Goal: Connect with others

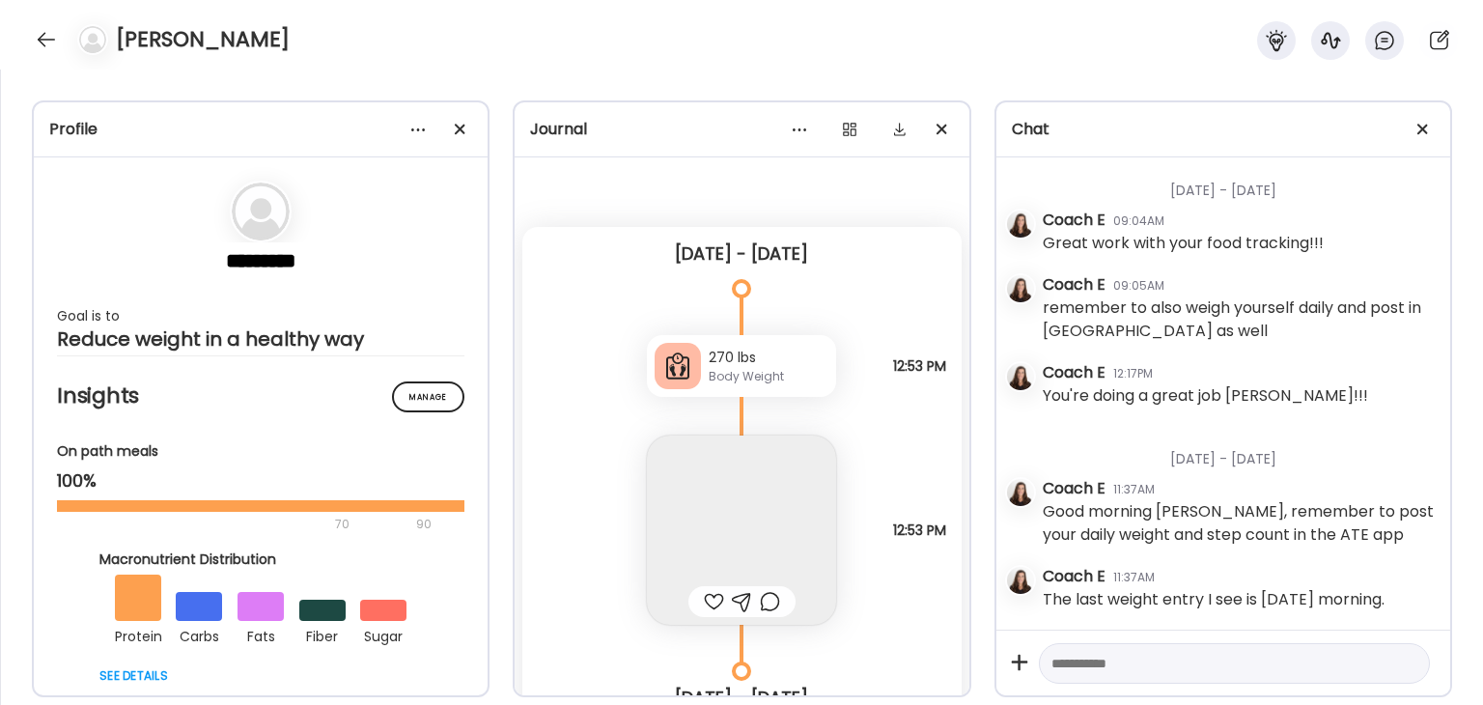
scroll to position [326, 0]
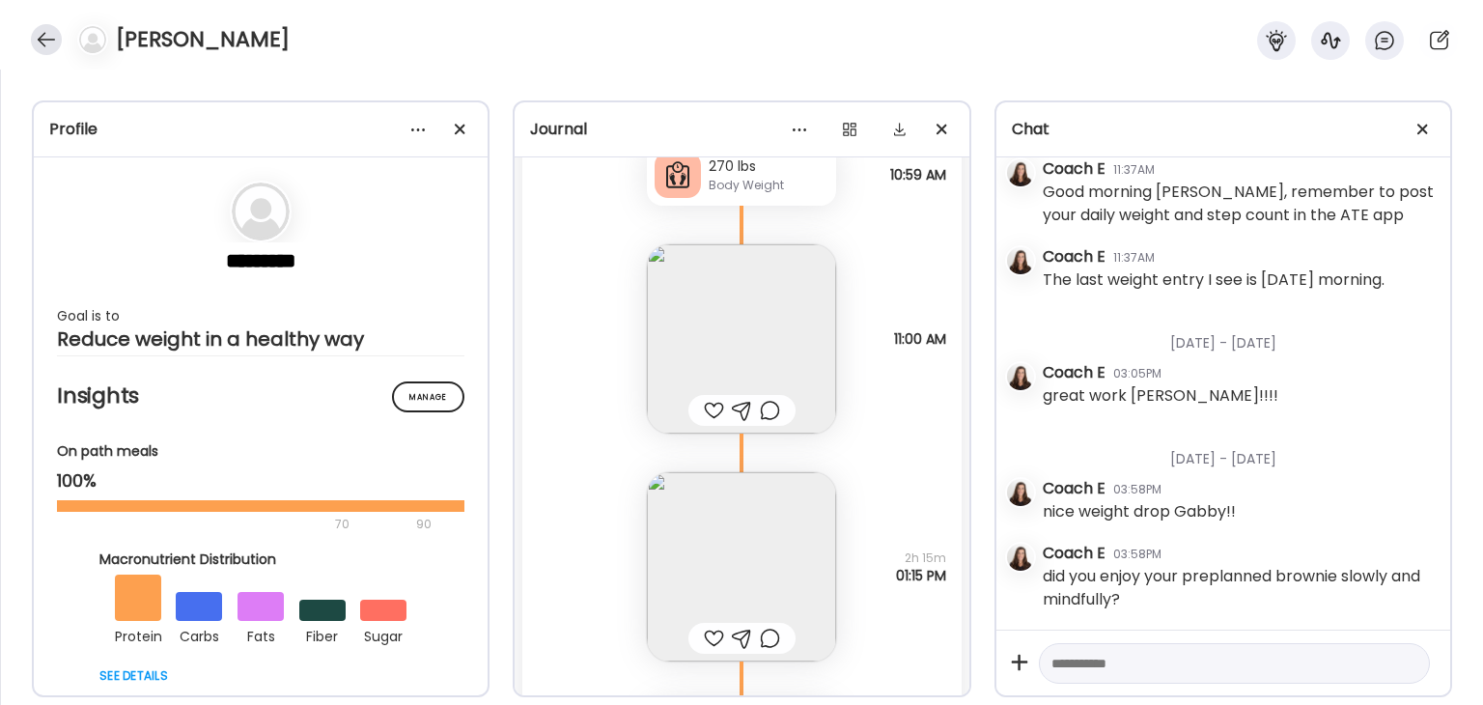
click at [51, 31] on div at bounding box center [46, 39] width 31 height 31
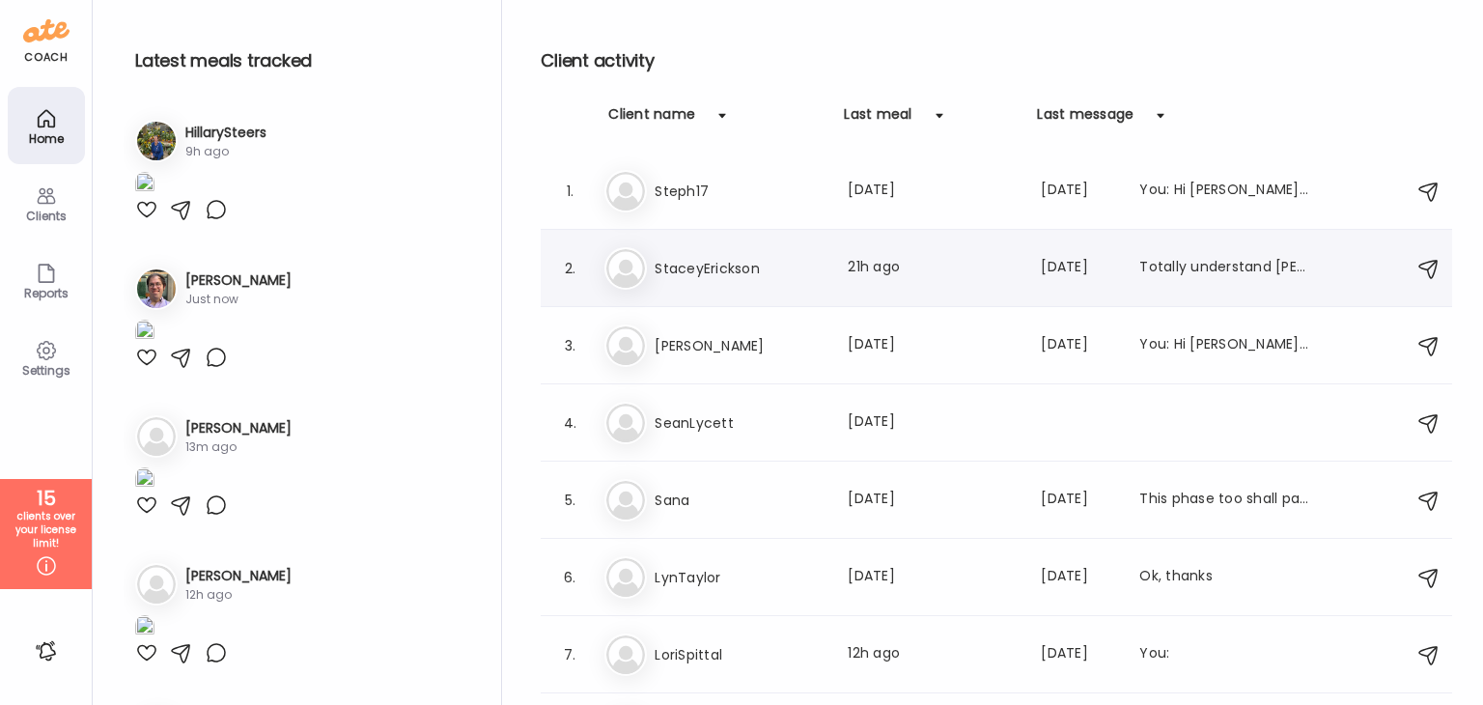
click at [713, 271] on h3 "StaceyErickson" at bounding box center [740, 268] width 170 height 23
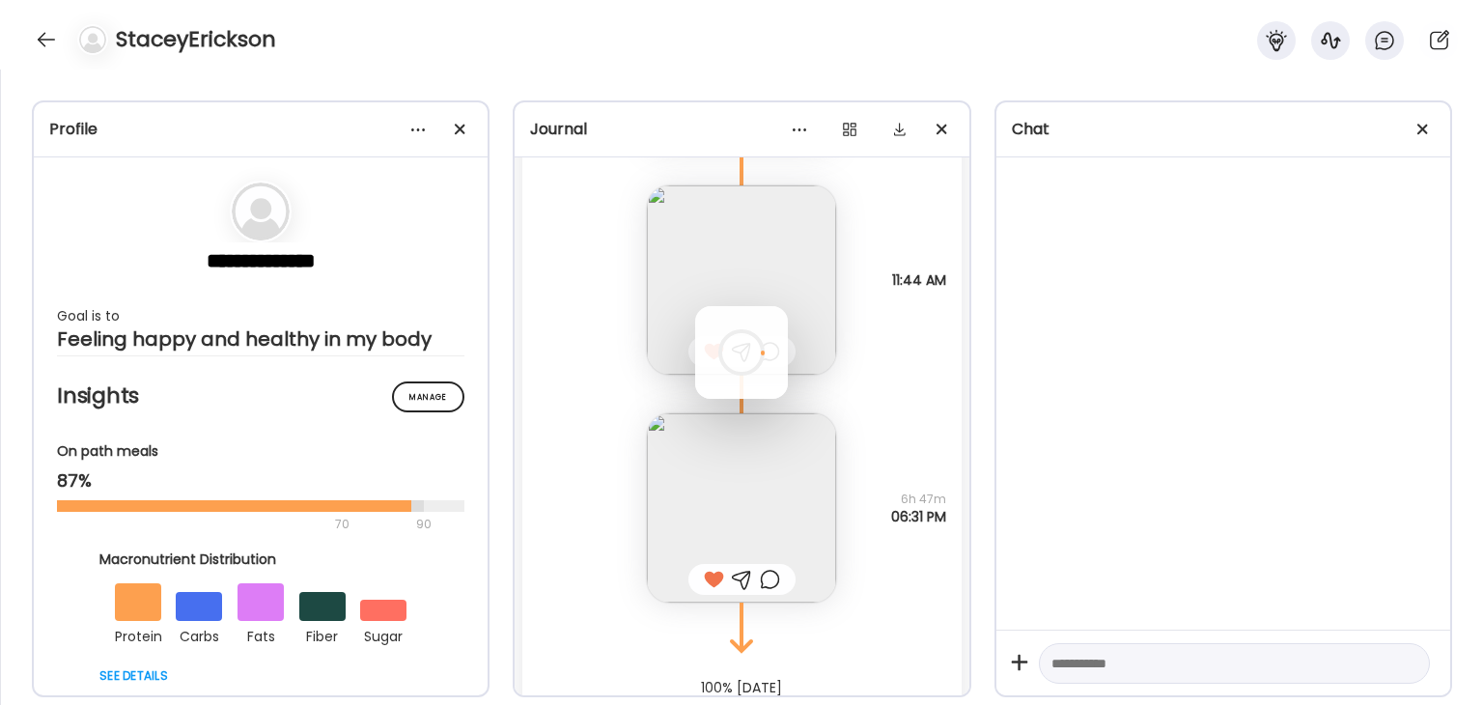
click at [713, 306] on div at bounding box center [741, 352] width 93 height 93
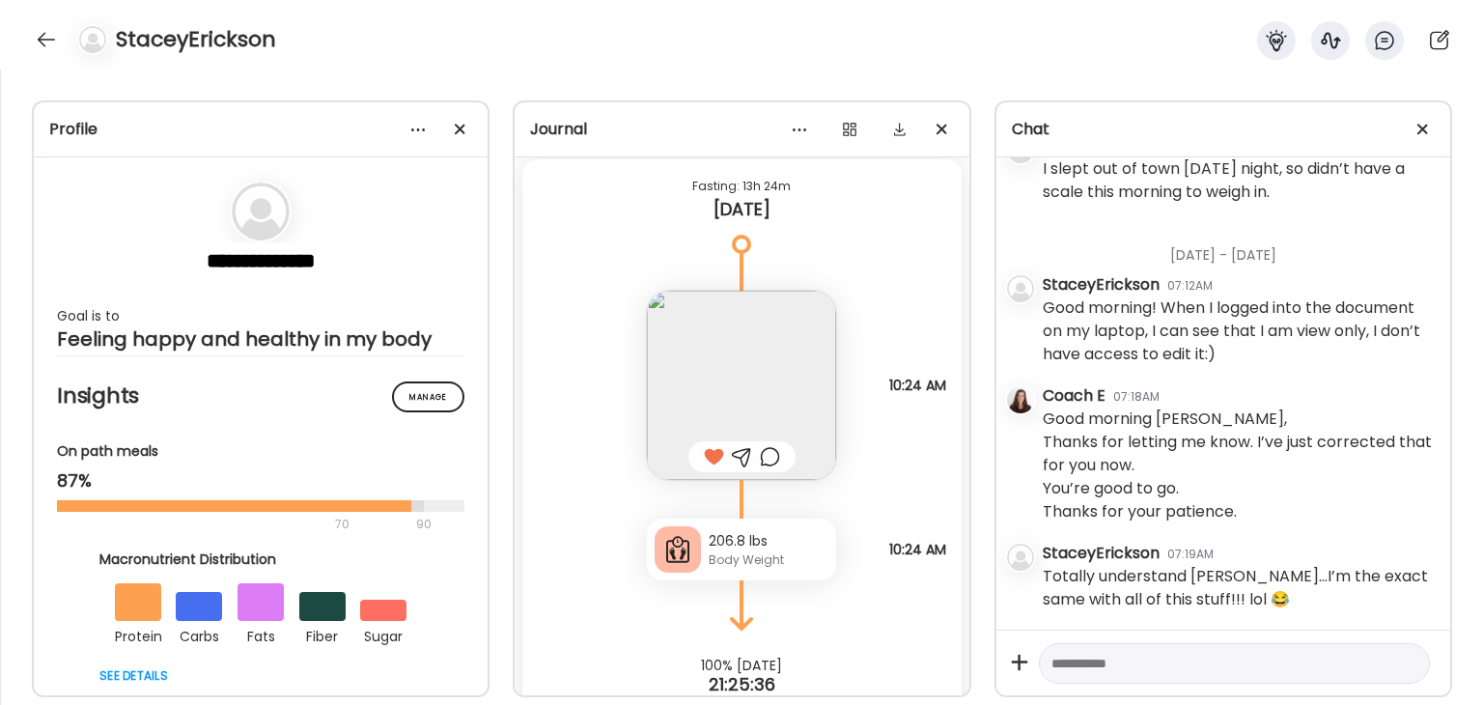
scroll to position [16205, 0]
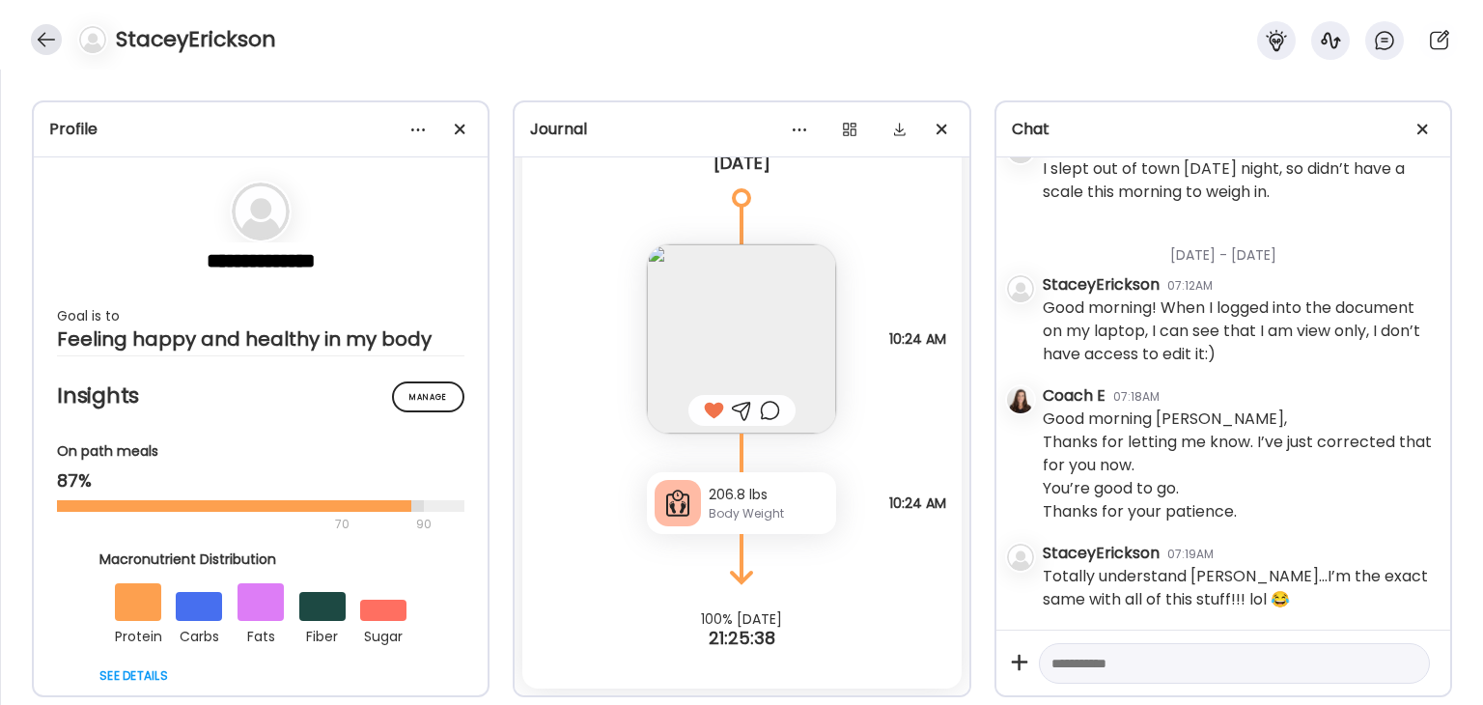
click at [35, 33] on div at bounding box center [46, 39] width 31 height 31
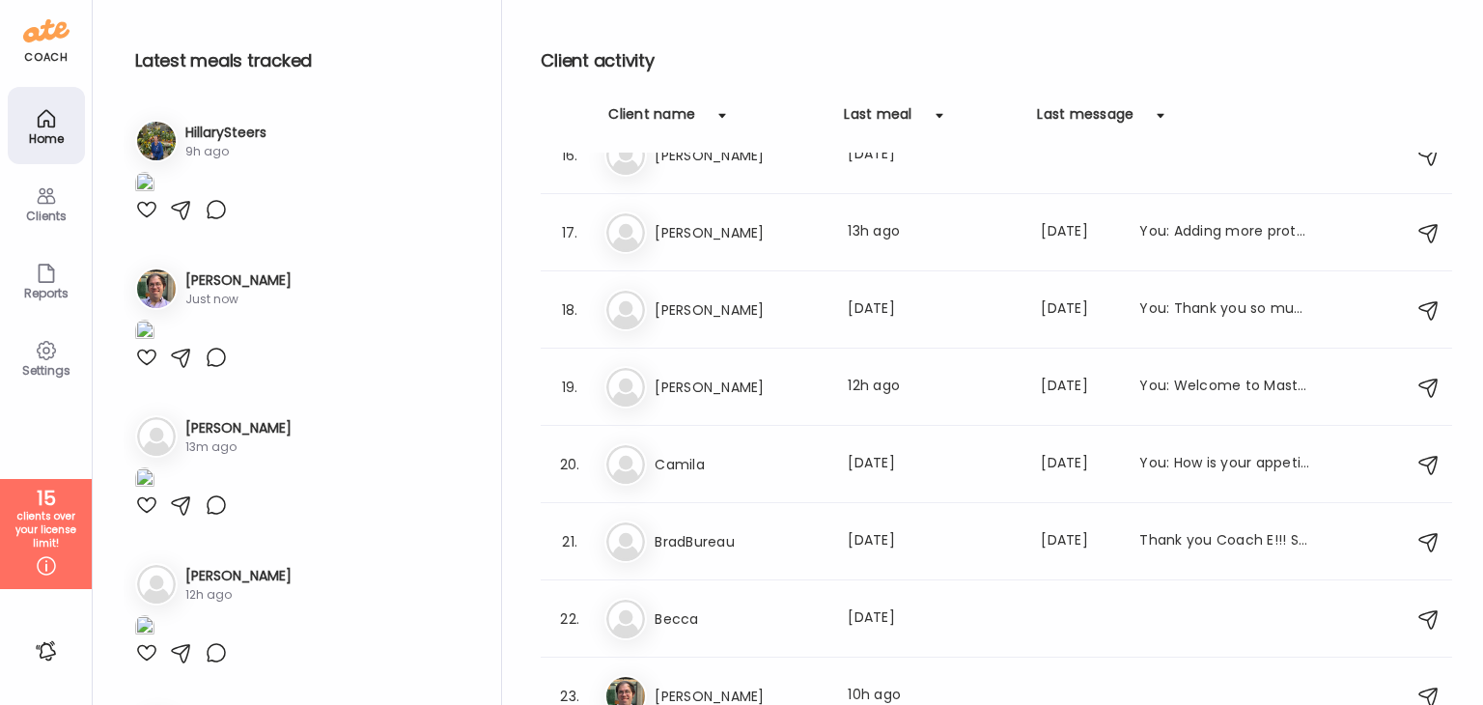
scroll to position [1215, 0]
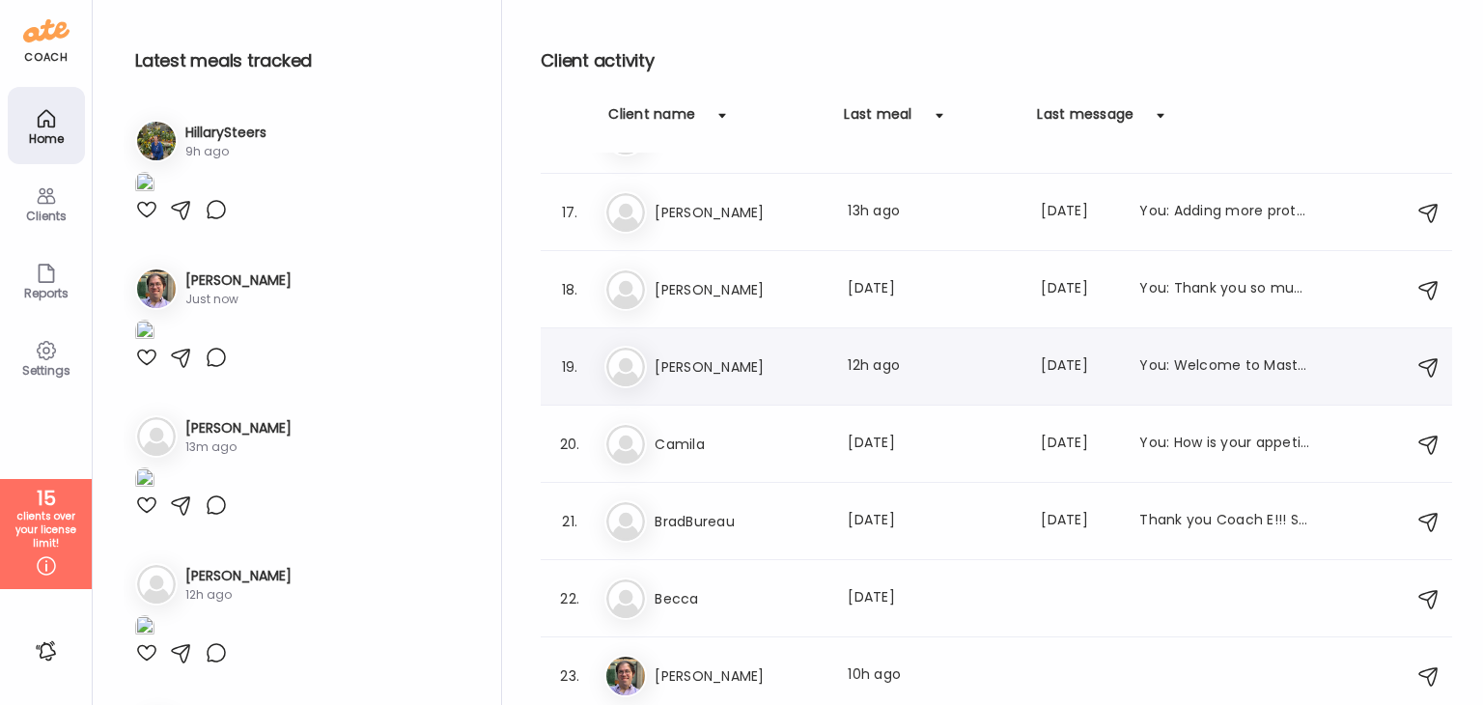
click at [711, 356] on h3 "[PERSON_NAME]" at bounding box center [740, 366] width 170 height 23
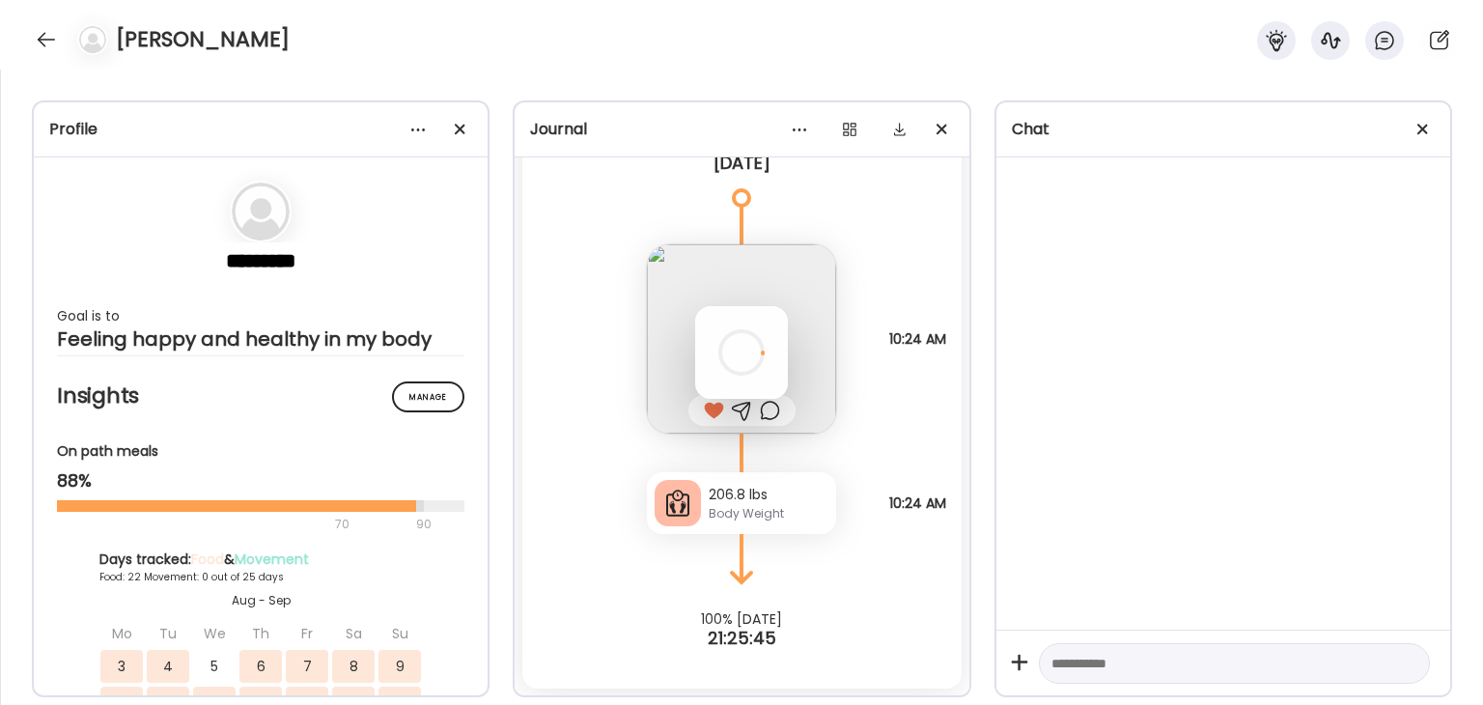
click at [711, 356] on div at bounding box center [741, 352] width 93 height 93
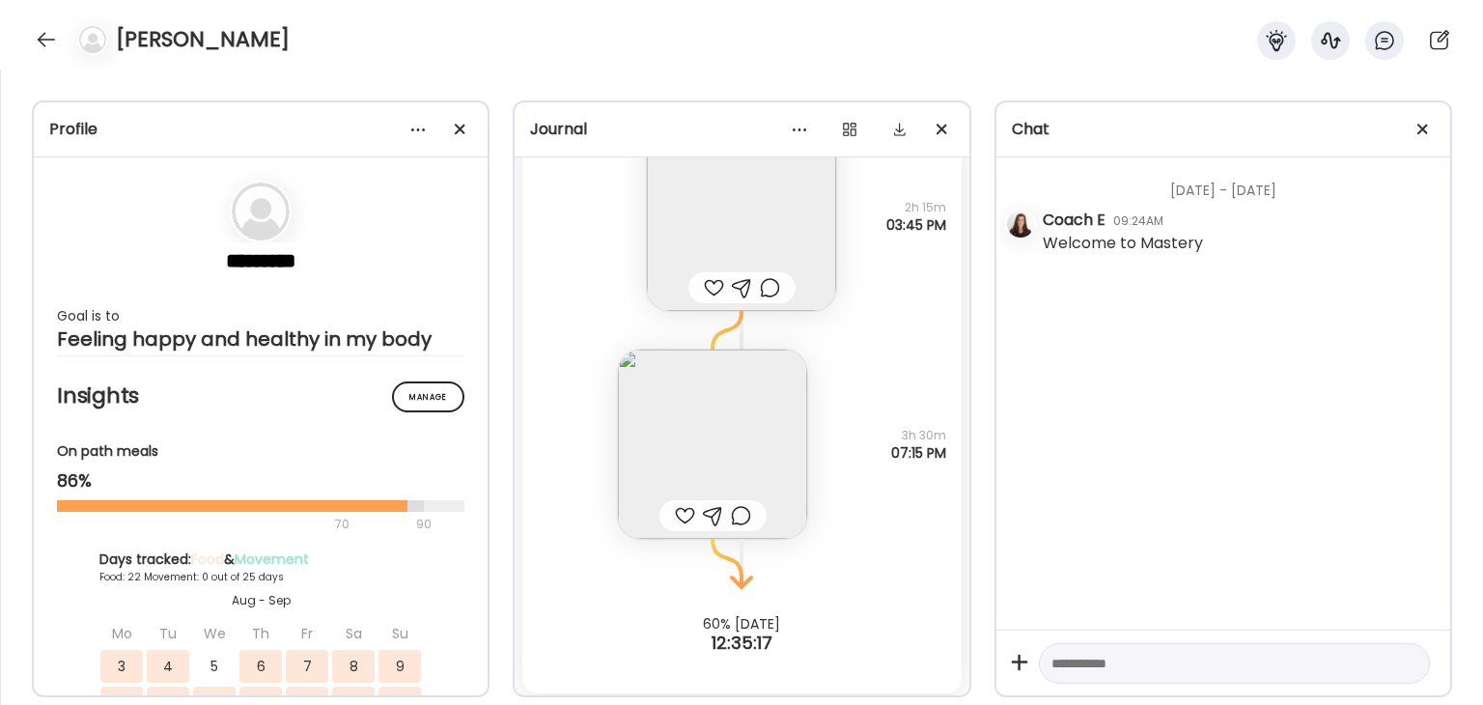
scroll to position [33050, 0]
click at [40, 32] on div at bounding box center [46, 39] width 31 height 31
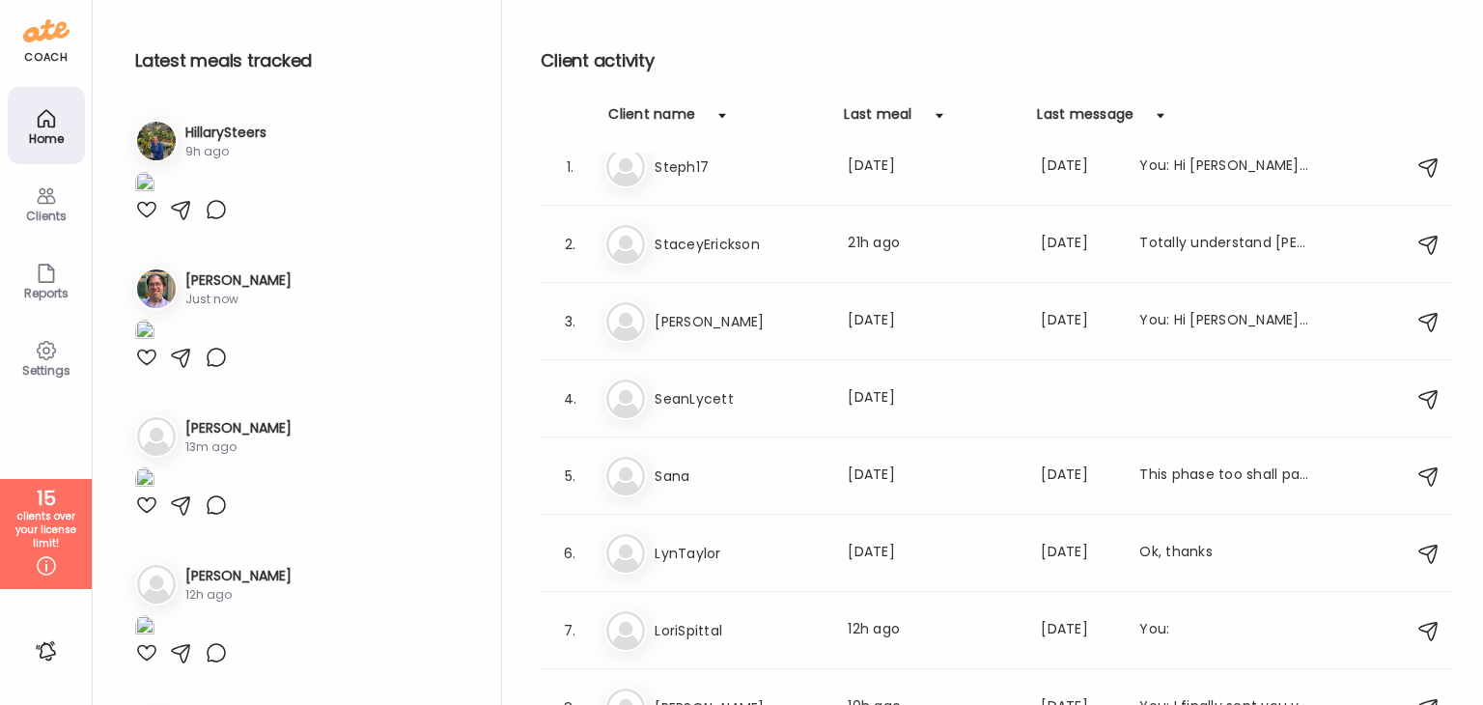
scroll to position [0, 0]
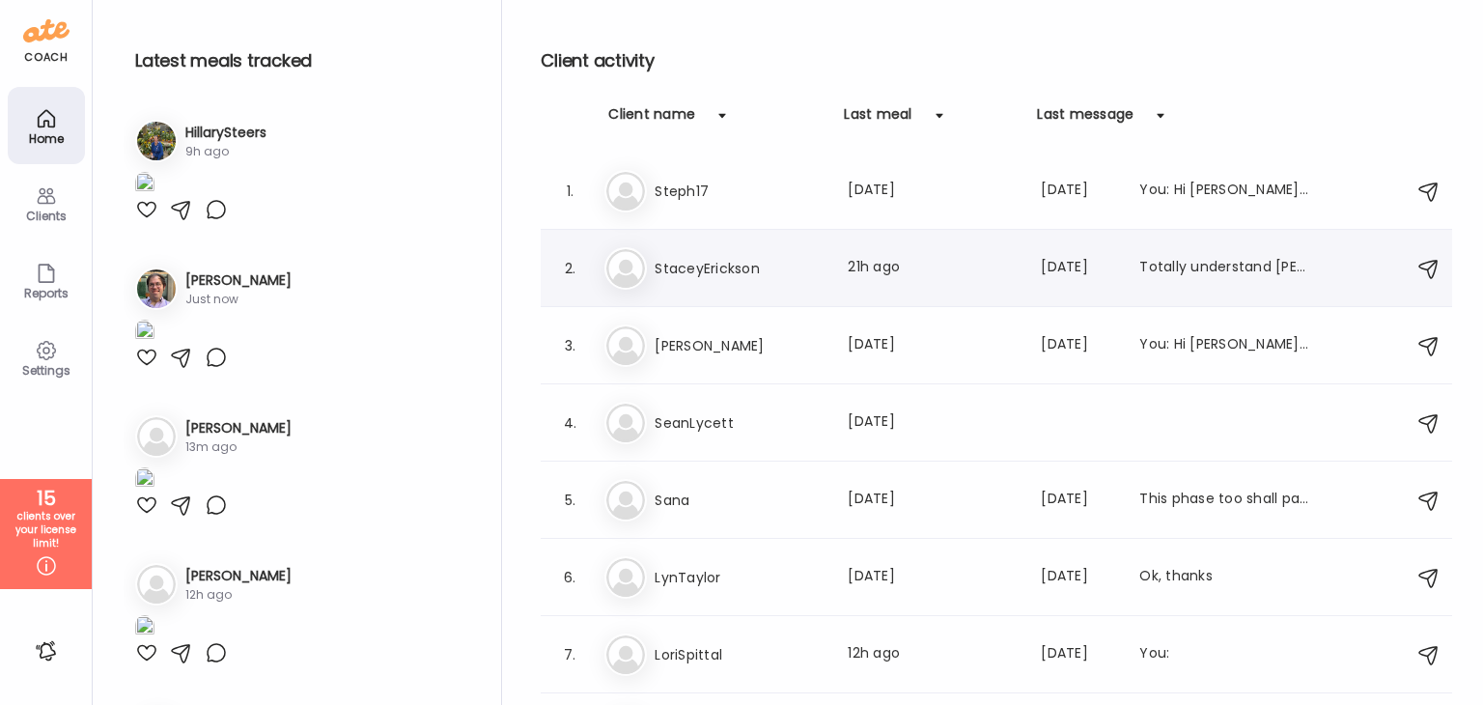
click at [753, 275] on h3 "StaceyErickson" at bounding box center [740, 268] width 170 height 23
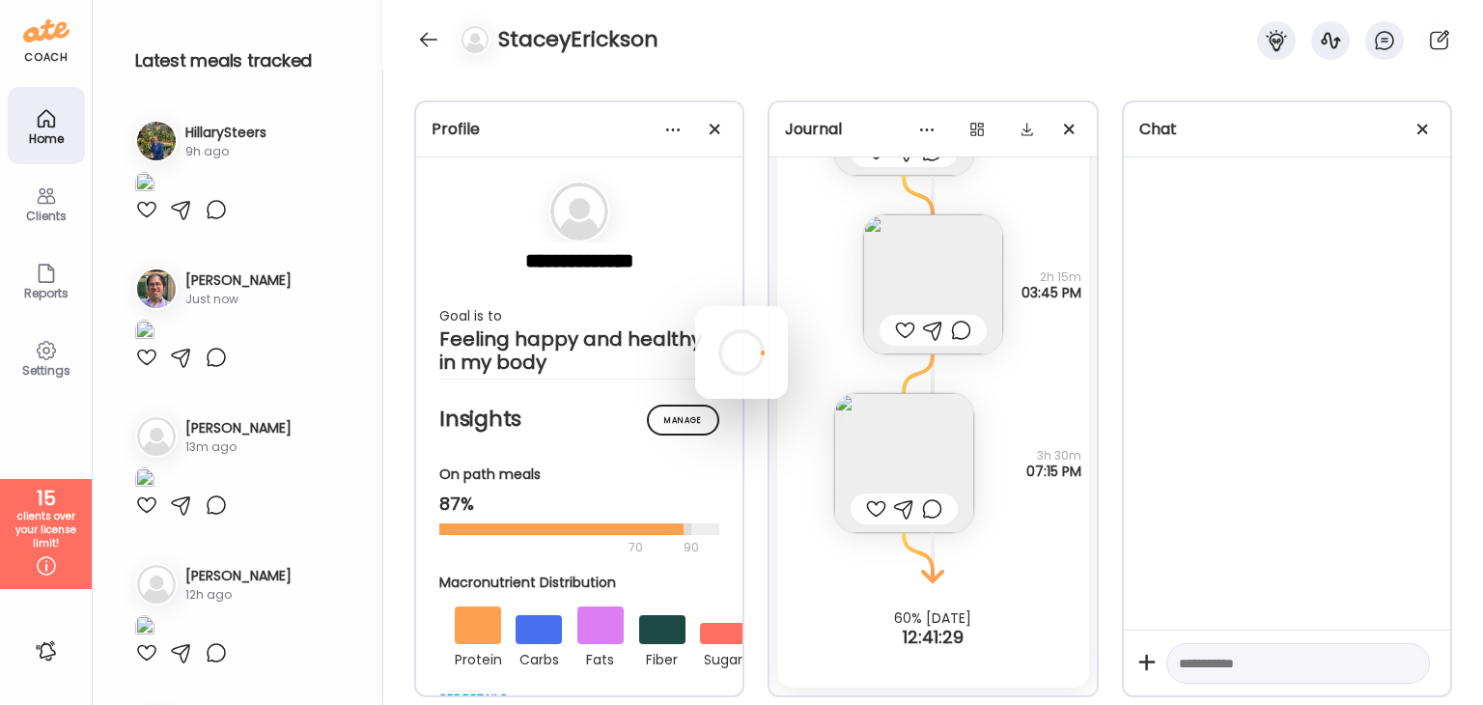
click at [753, 306] on div at bounding box center [741, 352] width 93 height 93
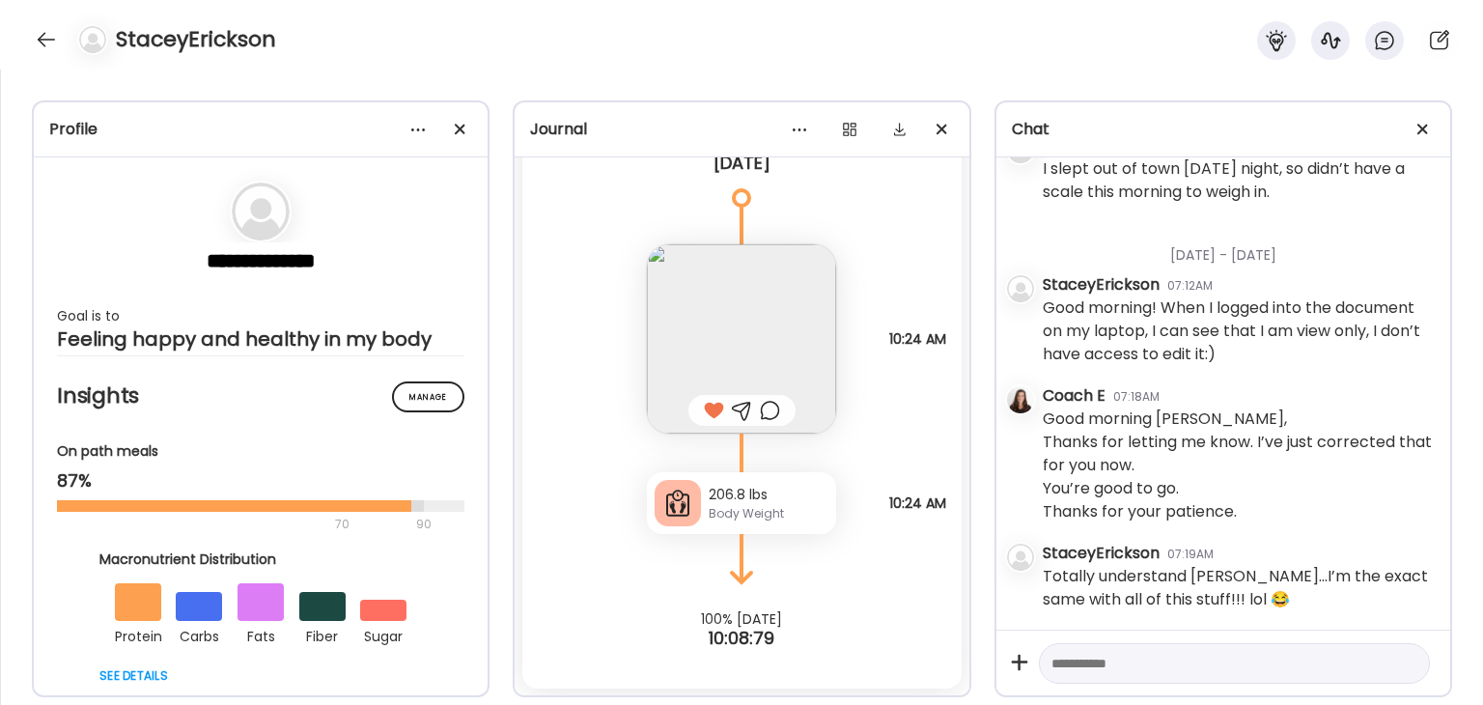
scroll to position [13575, 0]
